Goal: Task Accomplishment & Management: Use online tool/utility

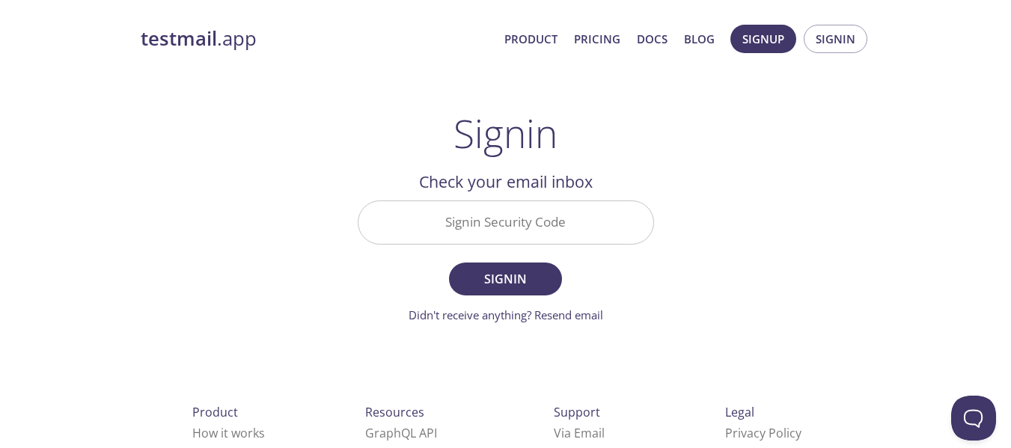
click at [520, 234] on input "Signin Security Code" at bounding box center [506, 222] width 295 height 43
click at [838, 33] on span "Signin" at bounding box center [836, 38] width 40 height 19
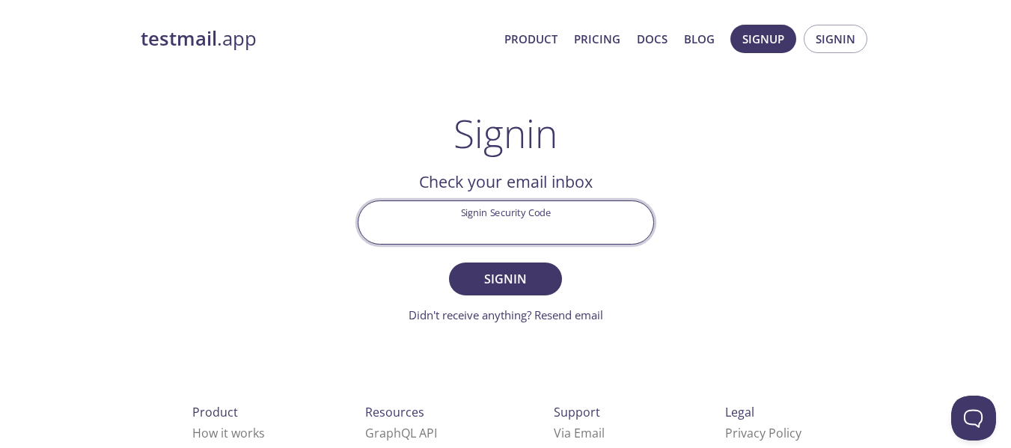
click at [533, 220] on input "Signin Security Code" at bounding box center [506, 222] width 295 height 43
click at [513, 219] on input "Signin Security Code" at bounding box center [506, 222] width 295 height 43
paste input "RK8DC37"
type input "RK8DC37"
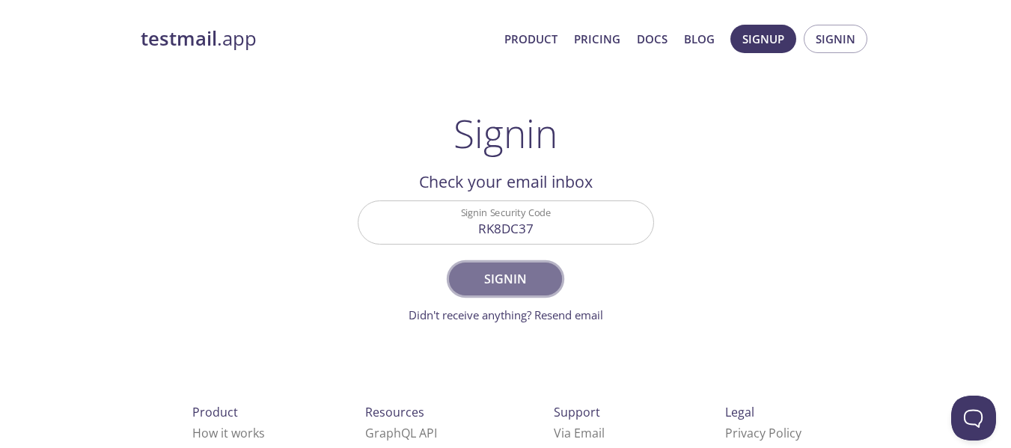
click at [509, 278] on span "Signin" at bounding box center [505, 279] width 79 height 21
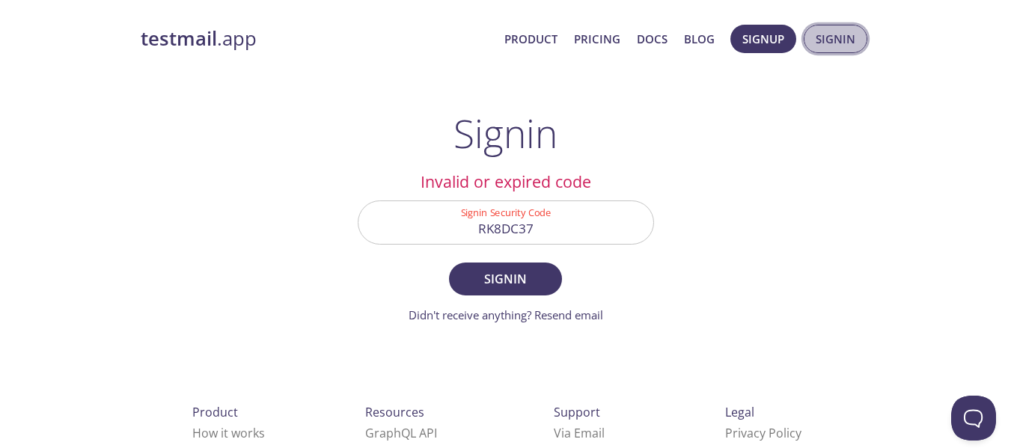
click at [838, 40] on span "Signin" at bounding box center [836, 38] width 40 height 19
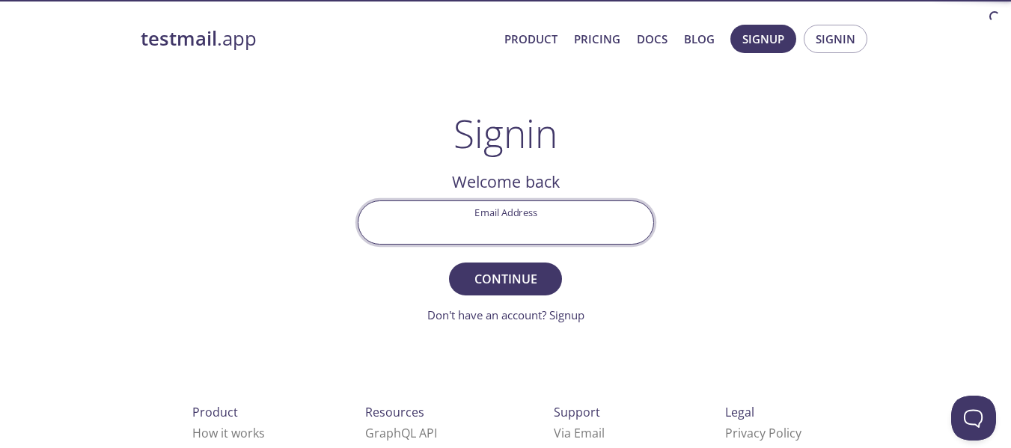
click at [526, 225] on input "Email Address" at bounding box center [506, 222] width 295 height 43
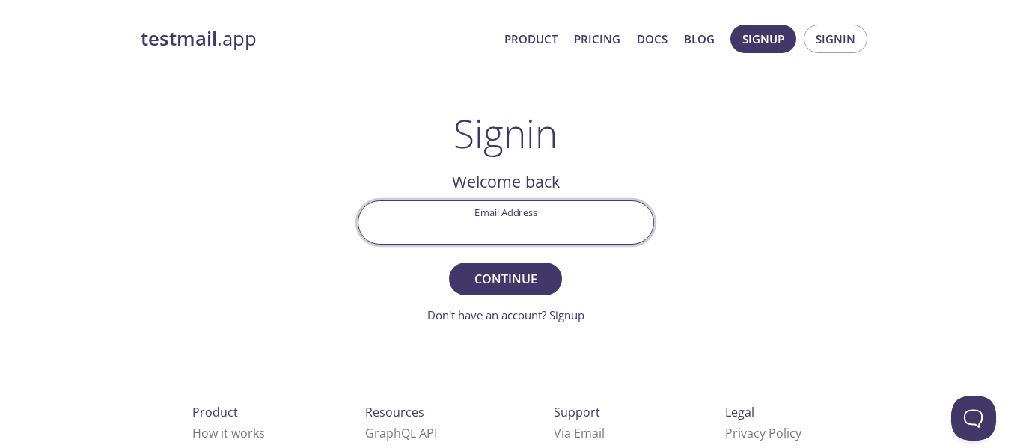
type input "[EMAIL_ADDRESS][DOMAIN_NAME]"
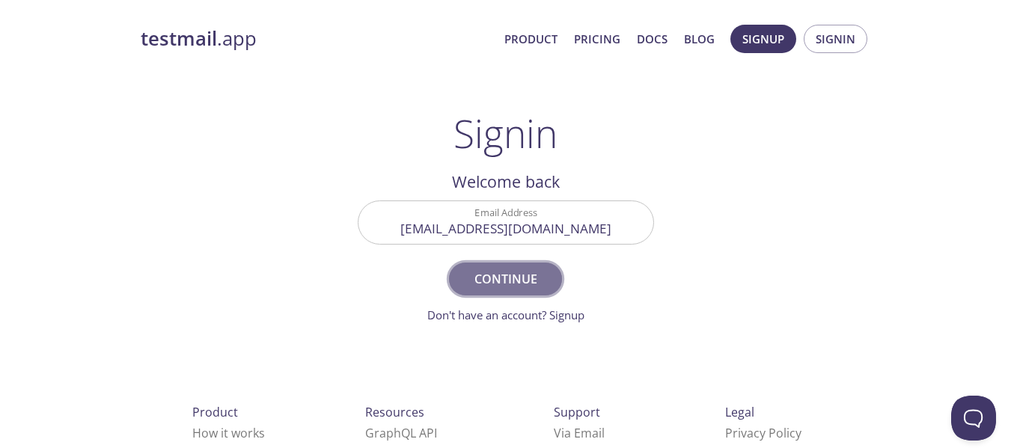
click at [529, 278] on span "Continue" at bounding box center [505, 279] width 79 height 21
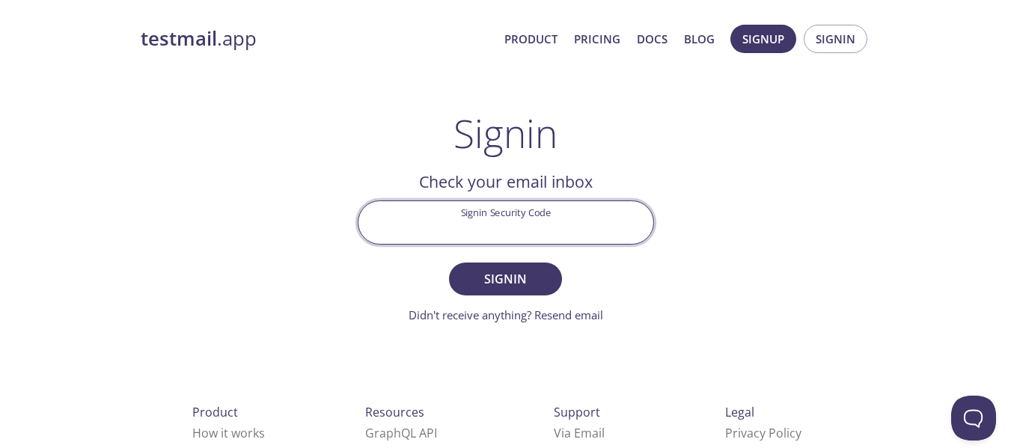
click at [534, 219] on input "Signin Security Code" at bounding box center [506, 222] width 295 height 43
paste input "LT6MPWK"
type input "LT6MPWK"
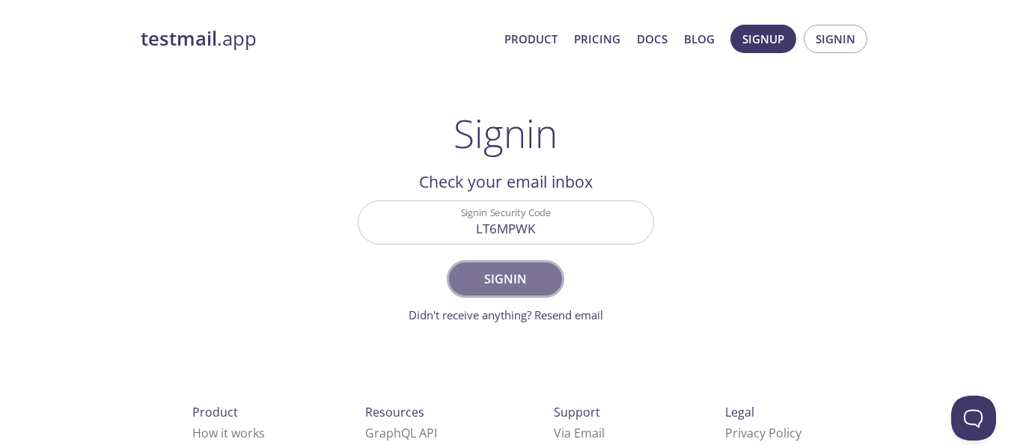
click at [510, 286] on span "Signin" at bounding box center [505, 279] width 79 height 21
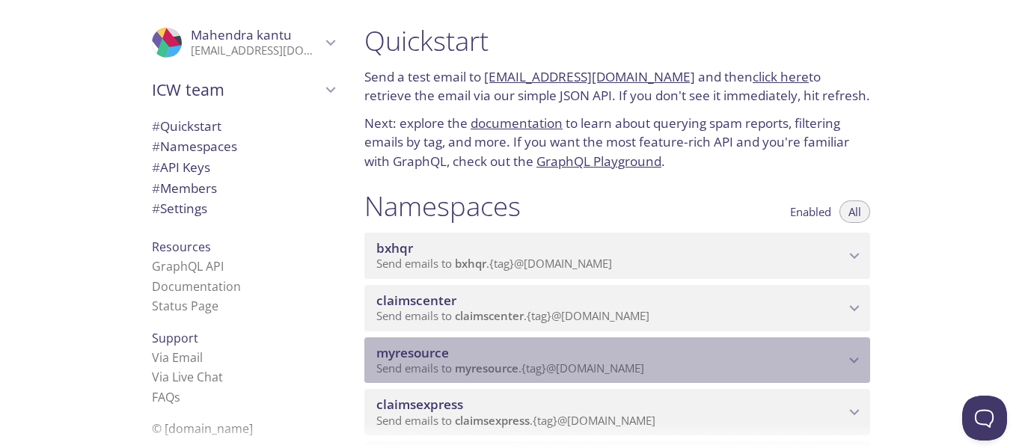
click at [838, 369] on p "Send emails to myresource . {tag} @[DOMAIN_NAME]" at bounding box center [610, 369] width 469 height 15
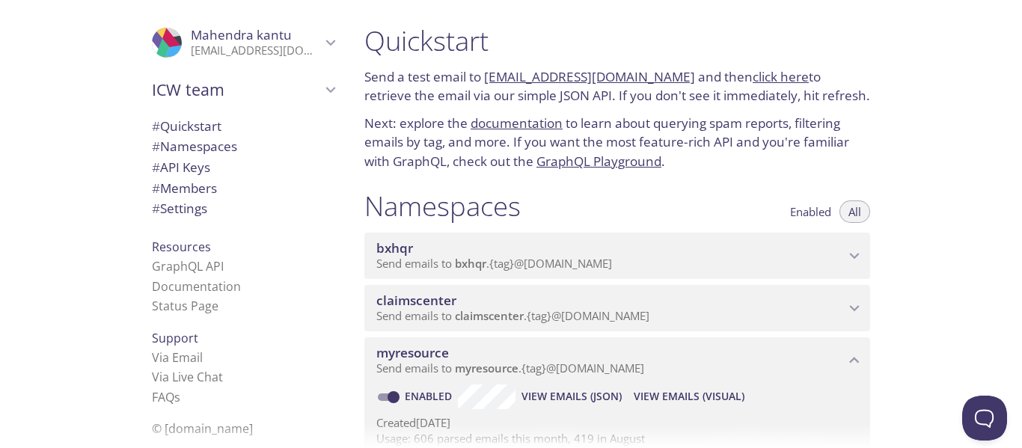
click at [1010, 436] on div at bounding box center [511, 436] width 1022 height 24
click at [685, 396] on span "View Emails (Visual)" at bounding box center [689, 397] width 111 height 18
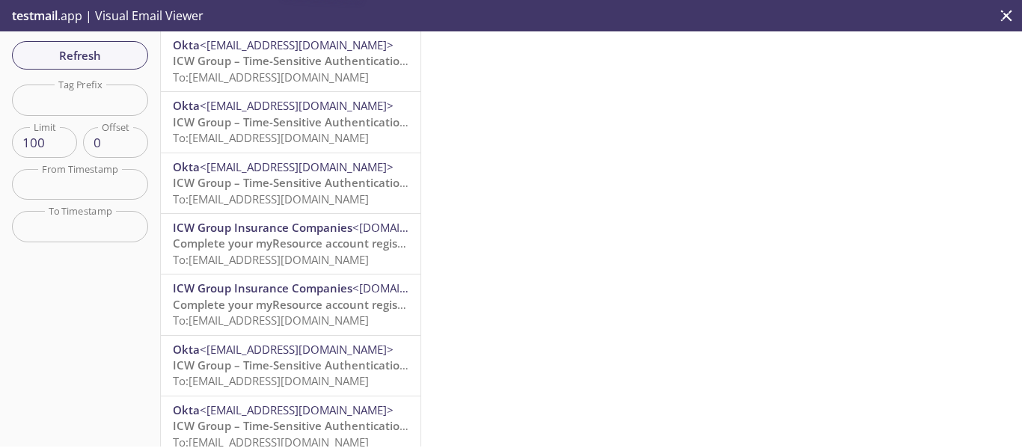
click at [685, 396] on div at bounding box center [721, 238] width 601 height 415
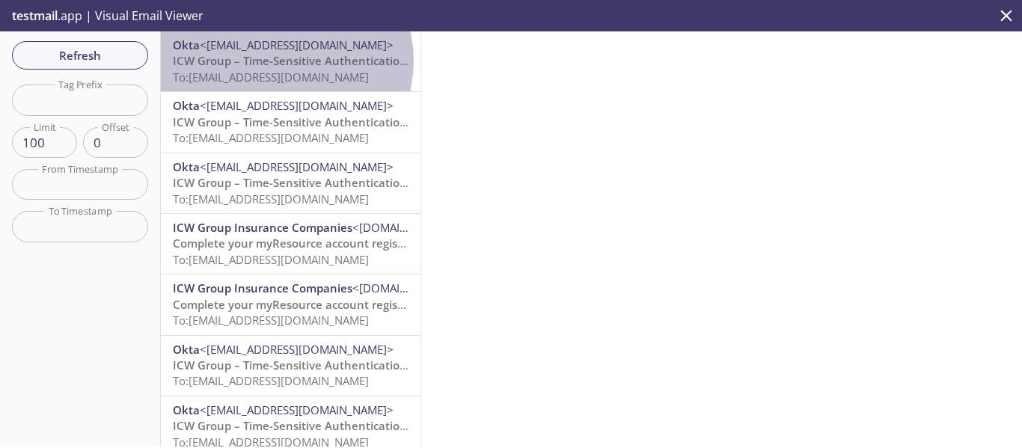
click at [285, 61] on span "ICW Group – Time-Sensitive Authentication Code" at bounding box center [305, 60] width 265 height 15
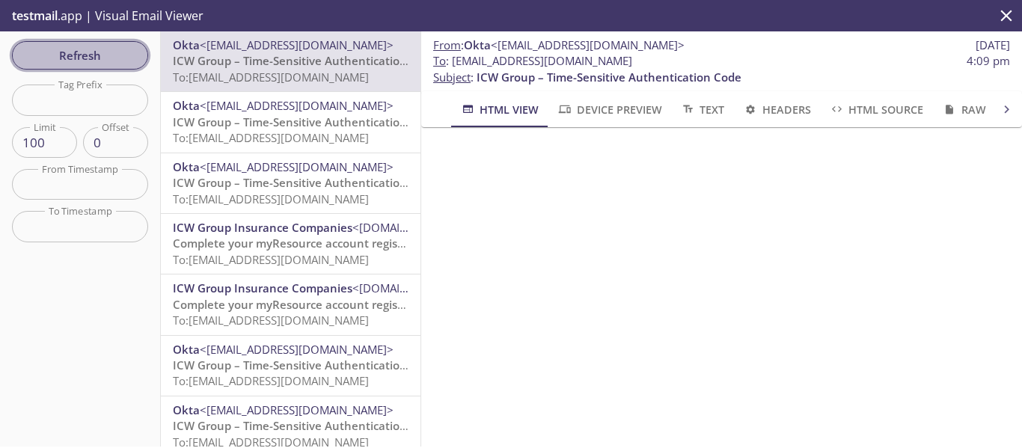
click at [101, 51] on span "Refresh" at bounding box center [80, 55] width 112 height 19
